Goal: Task Accomplishment & Management: Complete application form

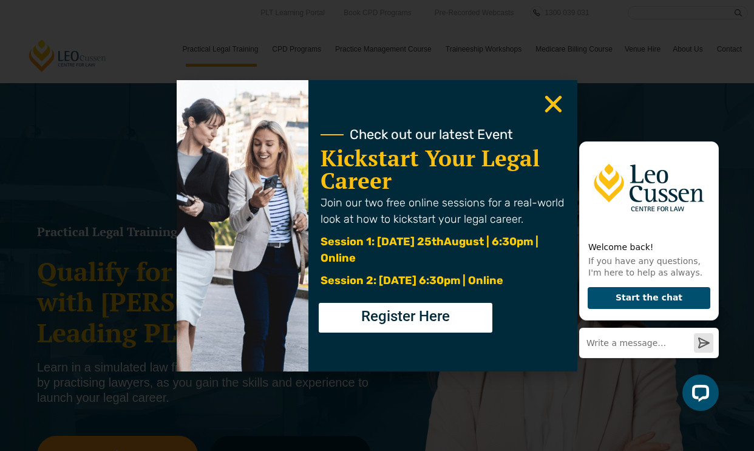
click at [554, 106] on use "Close" at bounding box center [553, 103] width 17 height 17
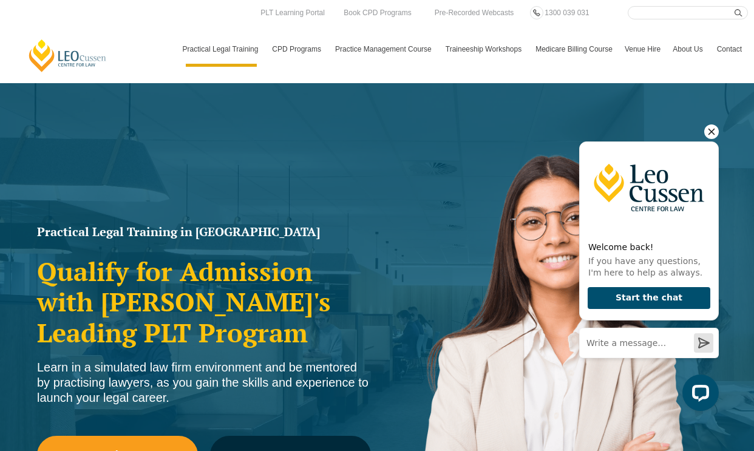
click at [715, 130] on icon "Hide greeting" at bounding box center [711, 131] width 15 height 15
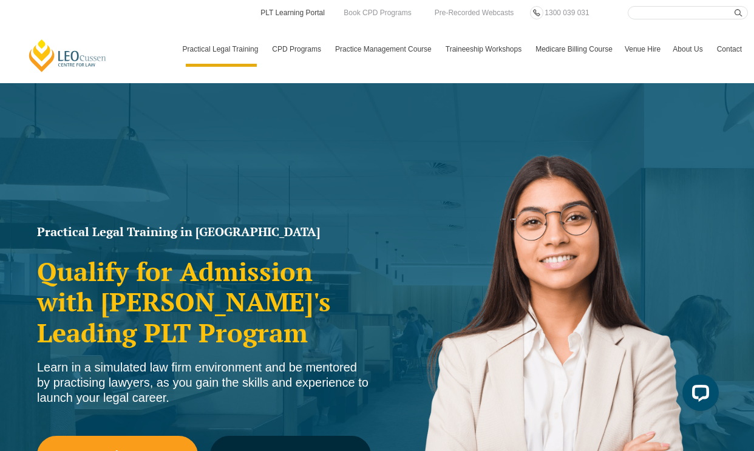
click at [291, 10] on link "PLT Learning Portal" at bounding box center [292, 12] width 67 height 13
